Goal: Transaction & Acquisition: Purchase product/service

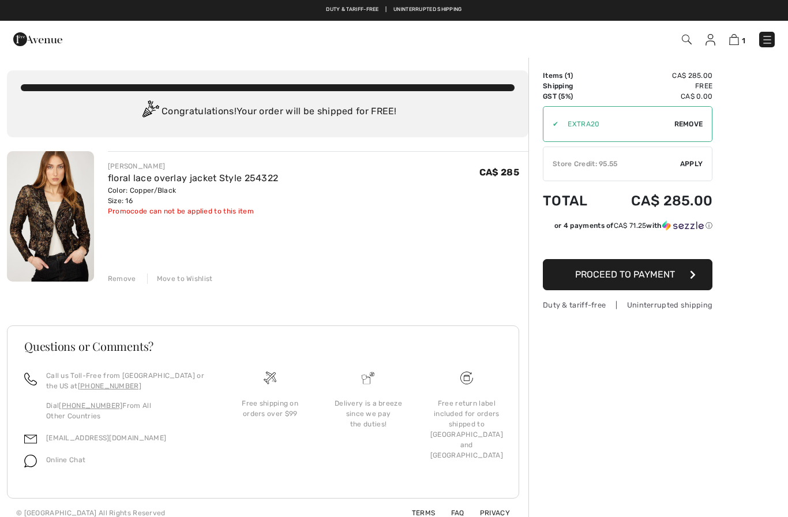
click at [637, 409] on div "Order Summary Details Items ( 1 ) CA$ 285.00 Promo code CA$ 0.00 Shipping Free …" at bounding box center [659, 292] width 260 height 471
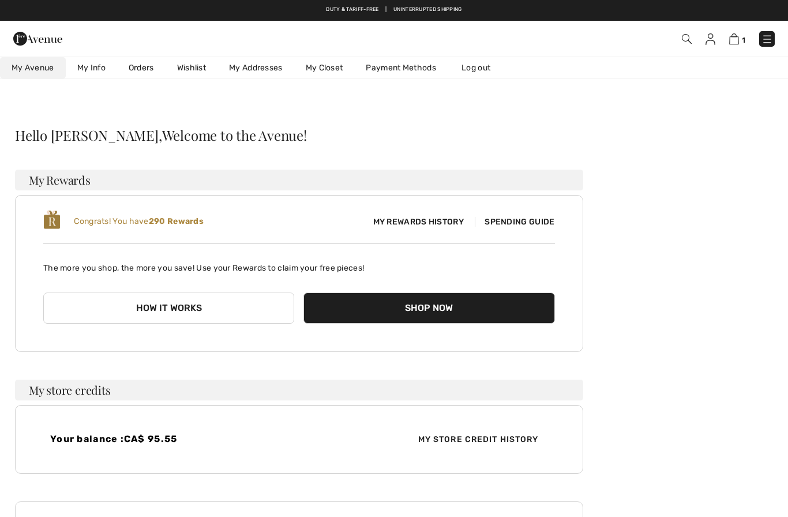
click at [33, 68] on span "My Avenue" at bounding box center [33, 68] width 43 height 12
click at [774, 35] on link at bounding box center [768, 39] width 16 height 16
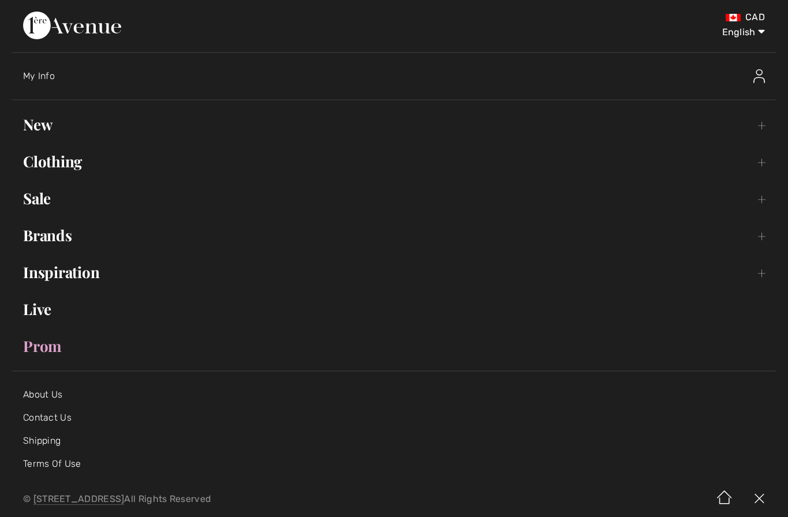
click at [40, 125] on link "New Toggle submenu" at bounding box center [394, 124] width 765 height 25
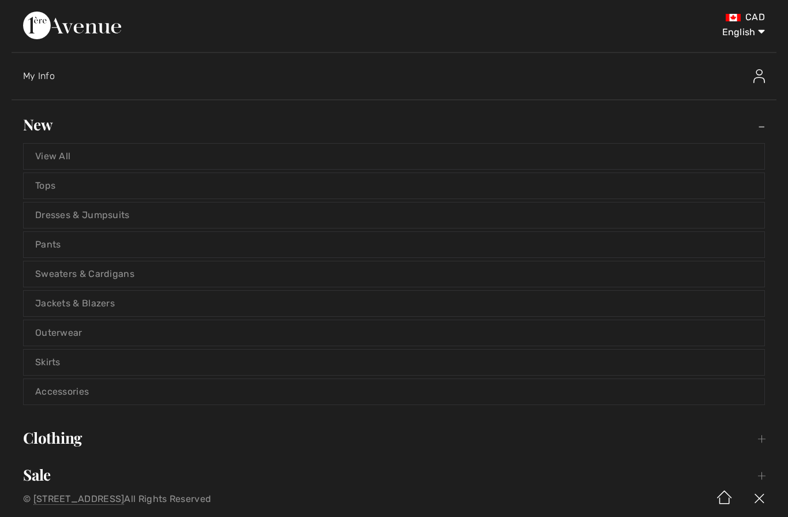
click at [59, 154] on link "View All" at bounding box center [394, 156] width 741 height 25
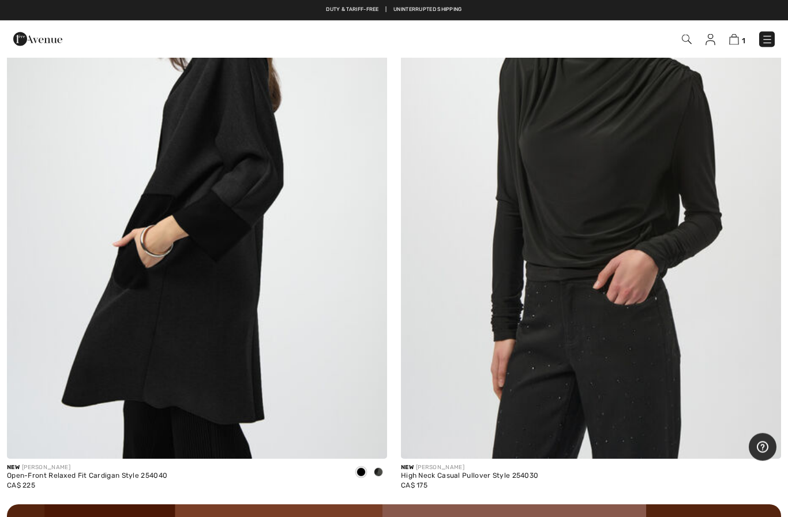
scroll to position [14894, 0]
click at [734, 42] on img at bounding box center [735, 39] width 10 height 11
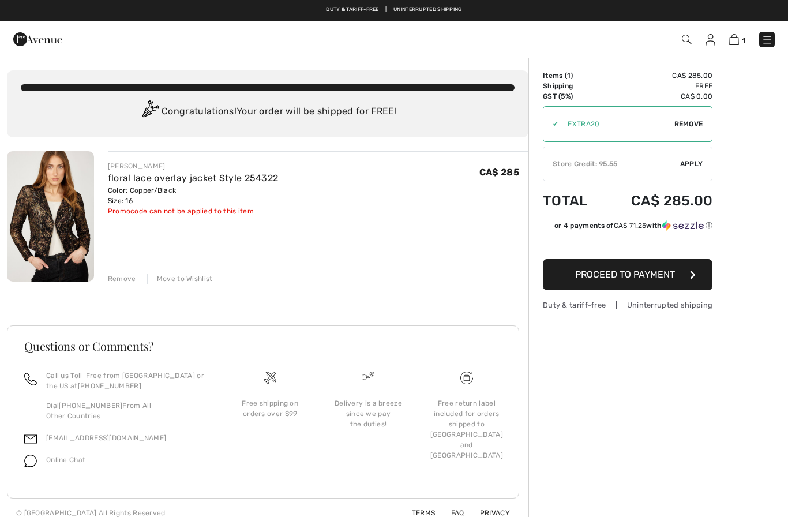
click at [622, 334] on div "Order Summary Details Items ( 1 ) CA$ 285.00 Promo code CA$ 0.00 Shipping Free …" at bounding box center [659, 292] width 260 height 471
click at [622, 185] on td "CA$ 285.00" at bounding box center [658, 200] width 110 height 39
click at [602, 162] on div "Store Credit: 95.55" at bounding box center [612, 164] width 137 height 10
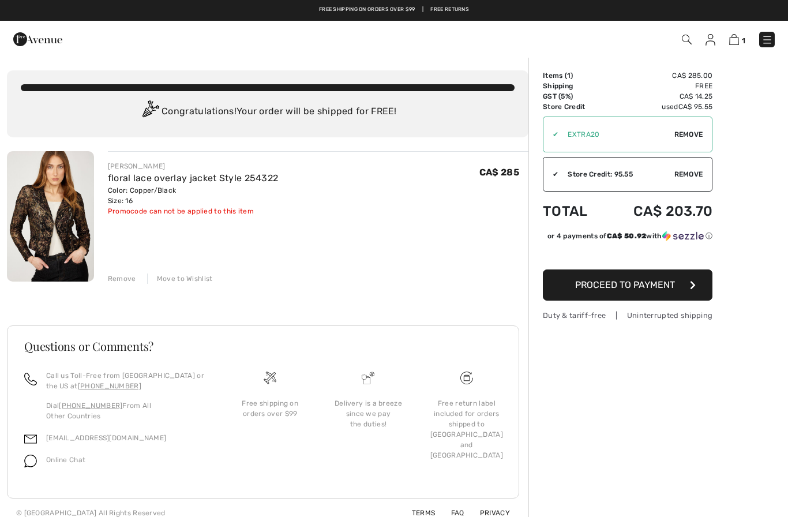
click at [624, 285] on span "Proceed to Payment" at bounding box center [625, 284] width 100 height 11
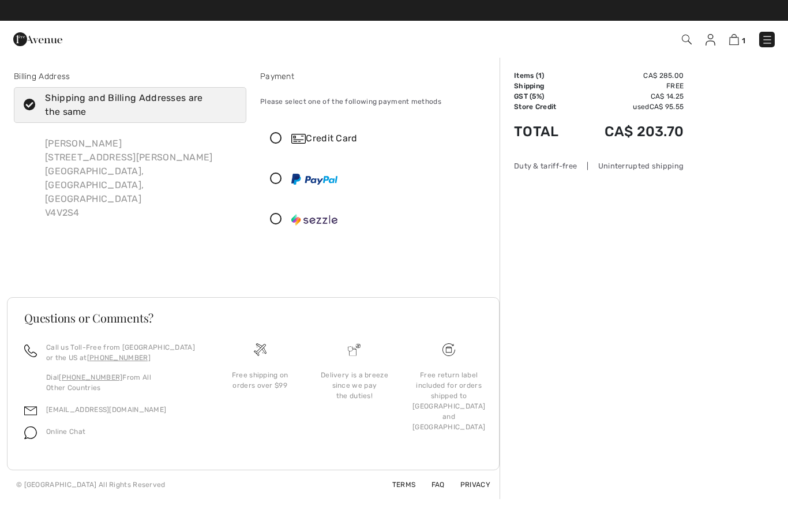
click at [272, 141] on icon at bounding box center [276, 139] width 31 height 12
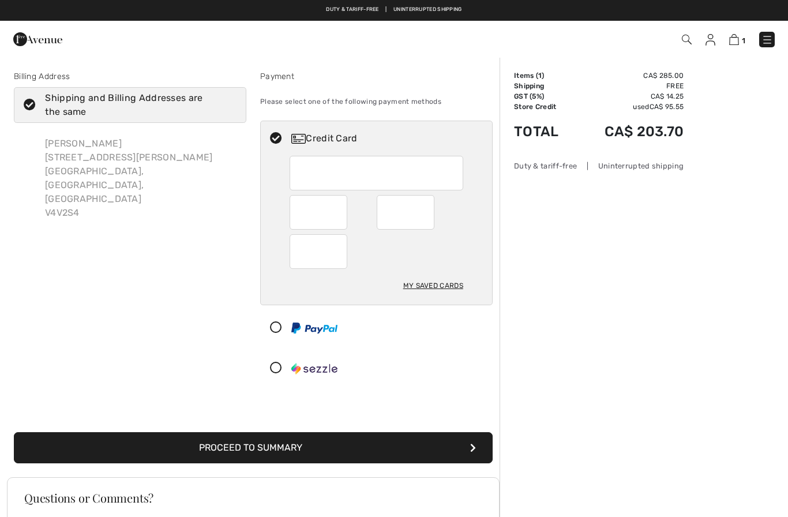
click at [426, 285] on div "My Saved Cards" at bounding box center [433, 286] width 60 height 20
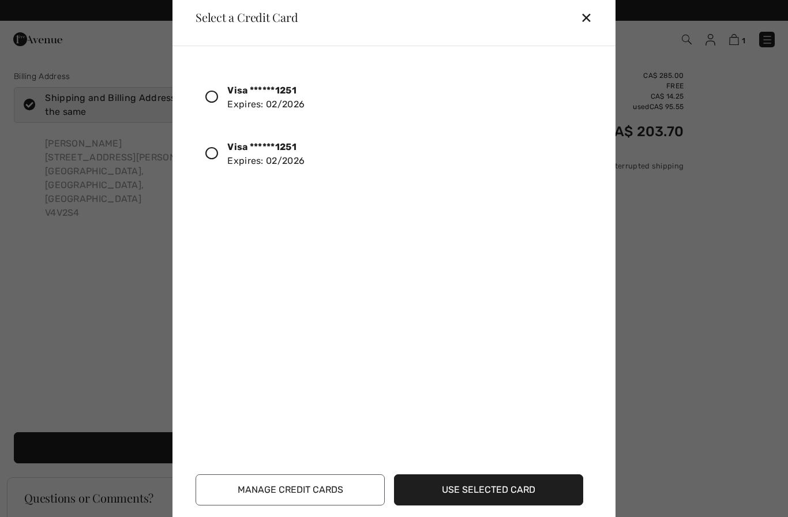
click at [583, 15] on div "✕" at bounding box center [591, 17] width 21 height 24
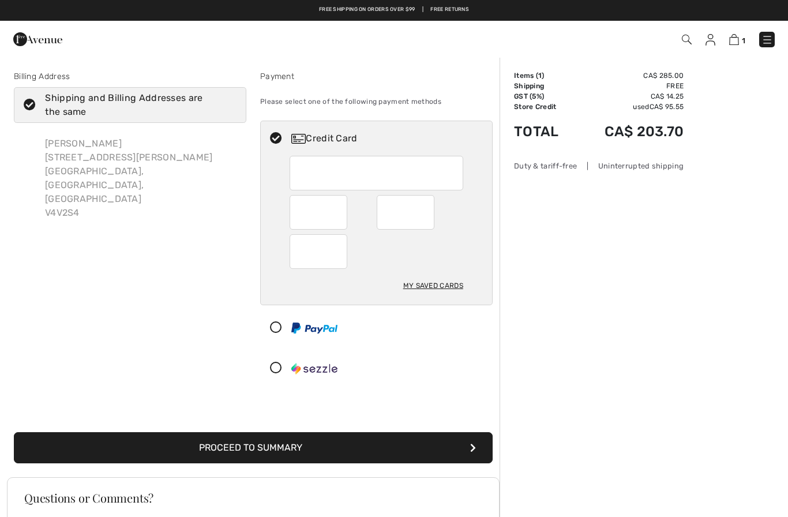
click at [734, 39] on img at bounding box center [735, 39] width 10 height 11
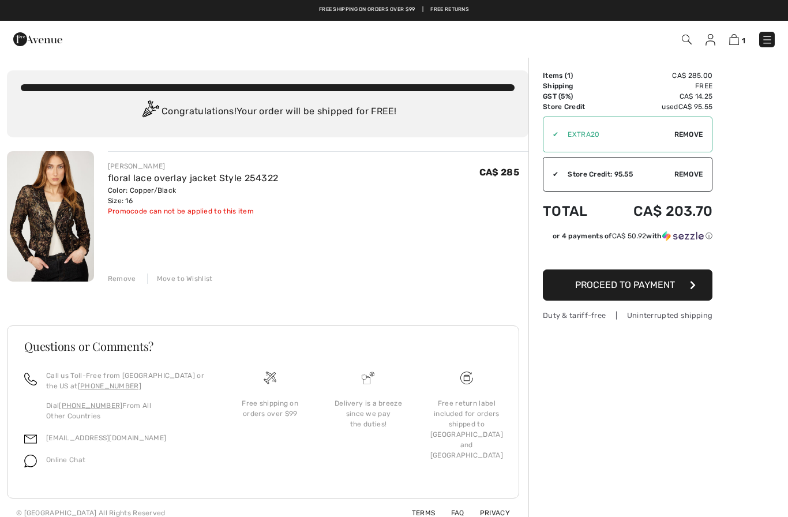
click at [612, 287] on span "Proceed to Payment" at bounding box center [625, 284] width 100 height 11
